Goal: Information Seeking & Learning: Learn about a topic

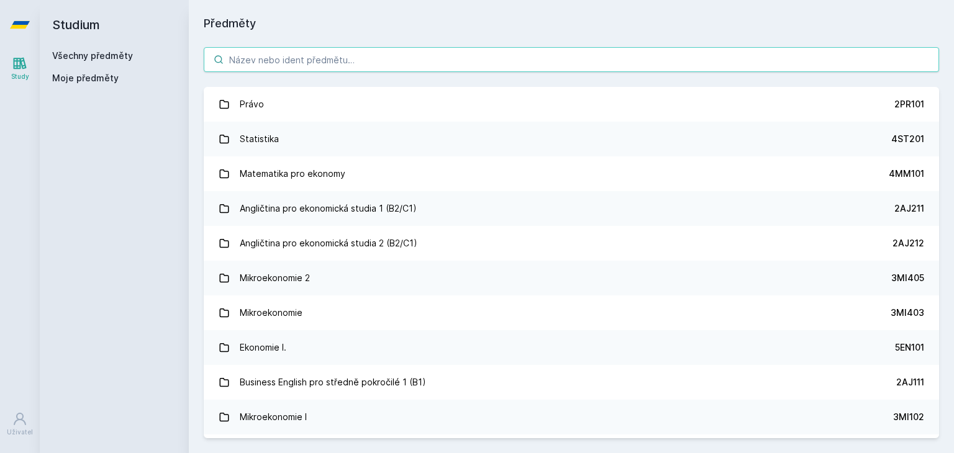
click at [332, 65] on input "search" at bounding box center [571, 59] width 735 height 25
click at [397, 68] on input "search" at bounding box center [571, 59] width 735 height 25
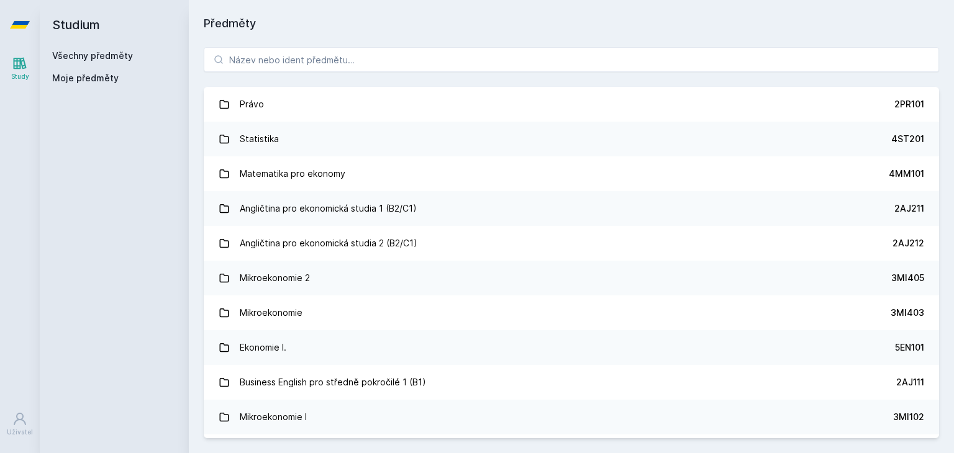
click at [387, 72] on div "Právo 2PR101 Statistika 4ST201 Matematika pro ekonomy 4MM101 Angličtina pro eko…" at bounding box center [571, 242] width 765 height 421
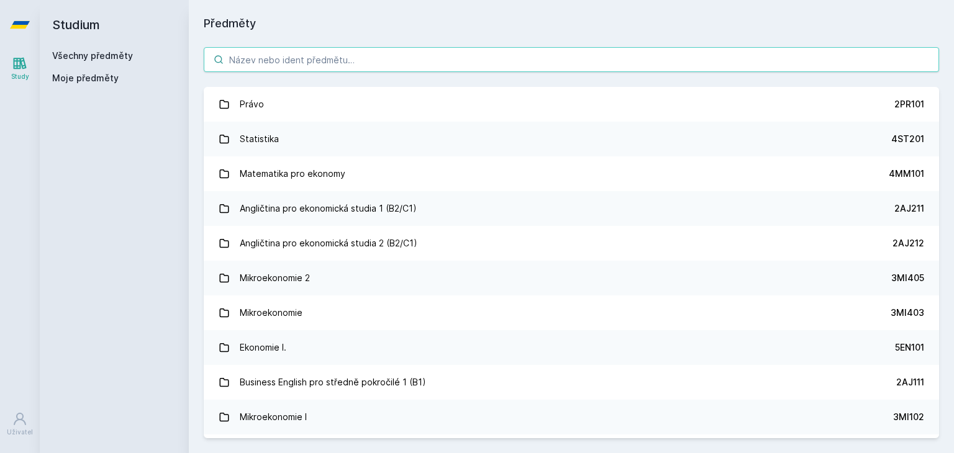
click at [364, 63] on input "search" at bounding box center [571, 59] width 735 height 25
paste input "5IE202"
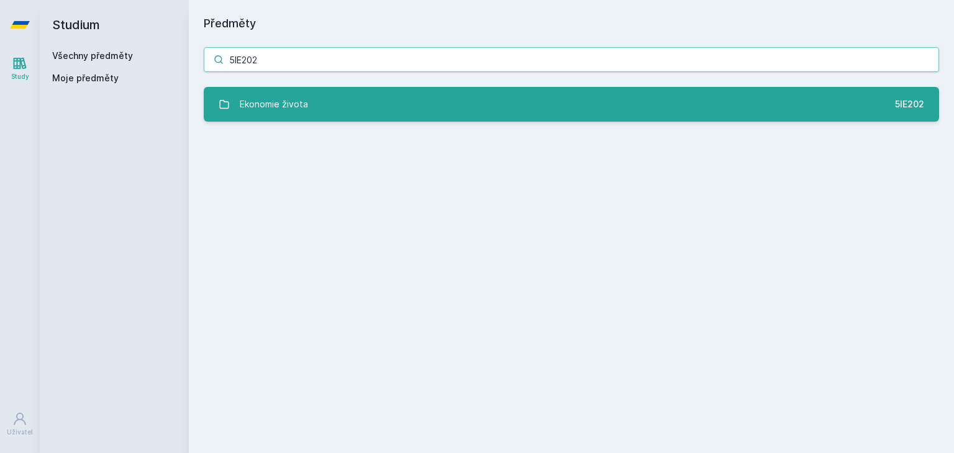
type input "5IE202"
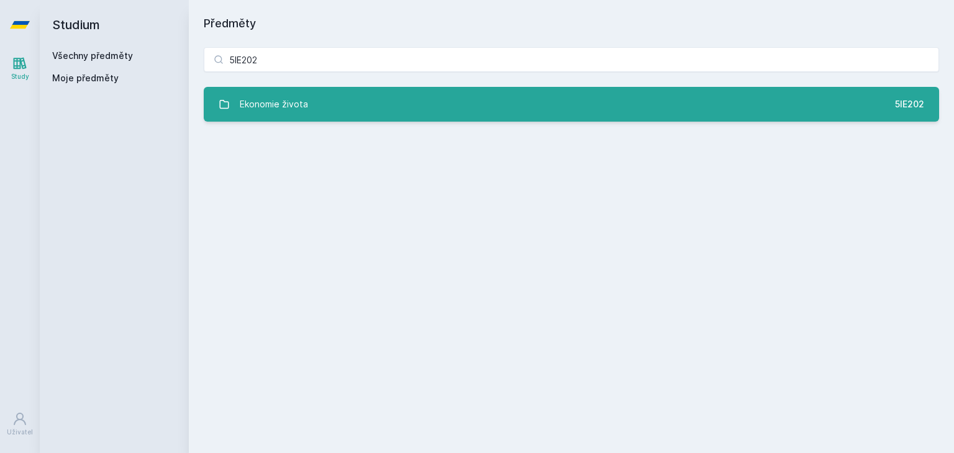
click at [367, 95] on link "Ekonomie života 5IE202" at bounding box center [571, 104] width 735 height 35
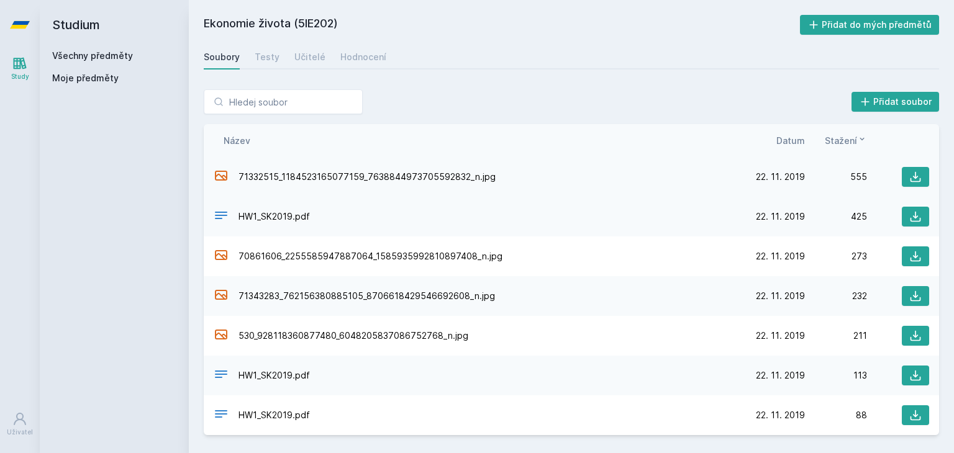
click at [912, 187] on div "71332515_1184523165077159_7638844973705592832_n.jpg [DATE] [DATE] 555" at bounding box center [571, 177] width 735 height 40
click at [913, 185] on button at bounding box center [915, 177] width 27 height 20
click at [435, 365] on div "HW1_SK2019.pdf [DATE] [DATE] 113" at bounding box center [571, 376] width 735 height 40
click at [919, 222] on icon at bounding box center [915, 217] width 12 height 12
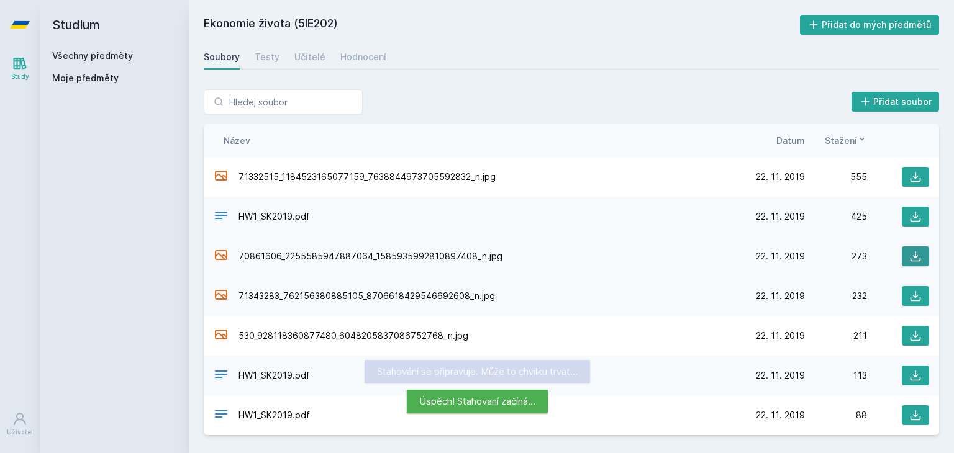
click at [918, 264] on button at bounding box center [915, 257] width 27 height 20
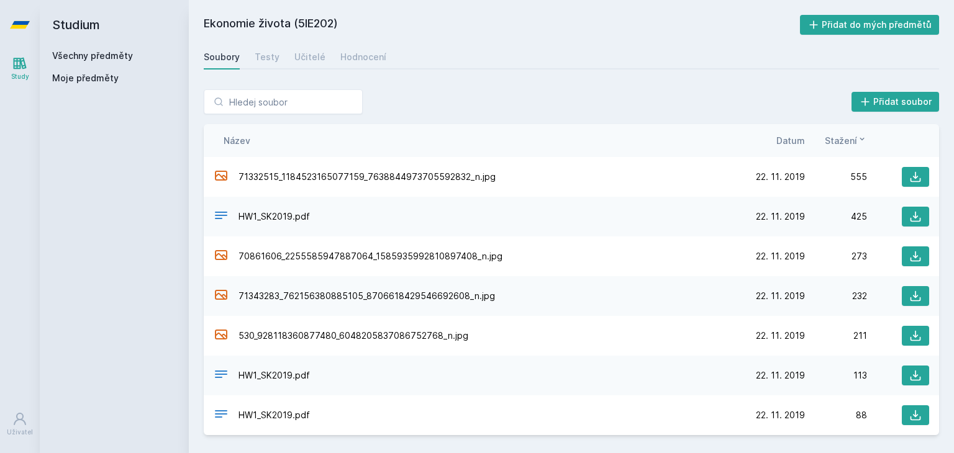
click at [783, 143] on span "Datum" at bounding box center [790, 140] width 29 height 13
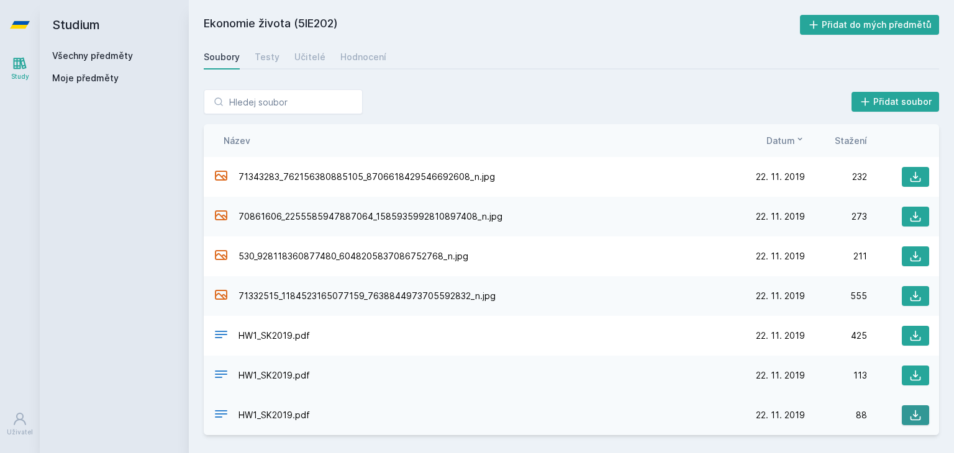
click at [917, 419] on icon at bounding box center [915, 415] width 12 height 12
click at [912, 371] on icon at bounding box center [915, 376] width 12 height 12
click at [909, 336] on button at bounding box center [915, 336] width 27 height 20
click at [263, 61] on div "Testy" at bounding box center [267, 57] width 25 height 12
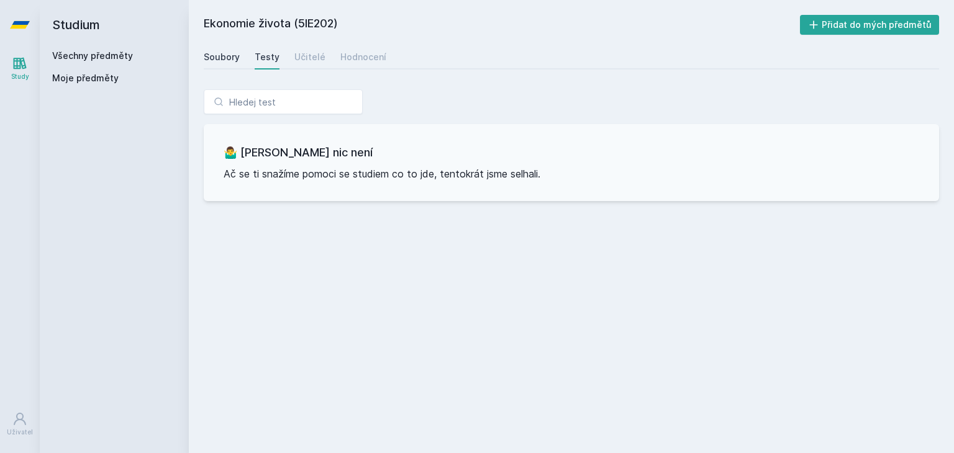
click at [232, 60] on div "Soubory" at bounding box center [222, 57] width 36 height 12
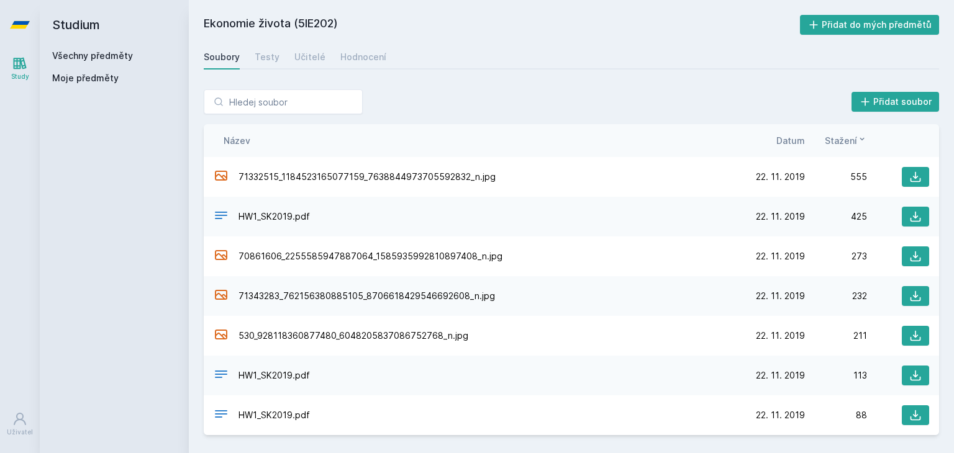
drag, startPoint x: 296, startPoint y: 26, endPoint x: 335, endPoint y: 25, distance: 39.1
click at [335, 25] on h2 "Ekonomie života (5IE202)" at bounding box center [502, 25] width 596 height 20
copy h2 "5IE202"
